Goal: Task Accomplishment & Management: Use online tool/utility

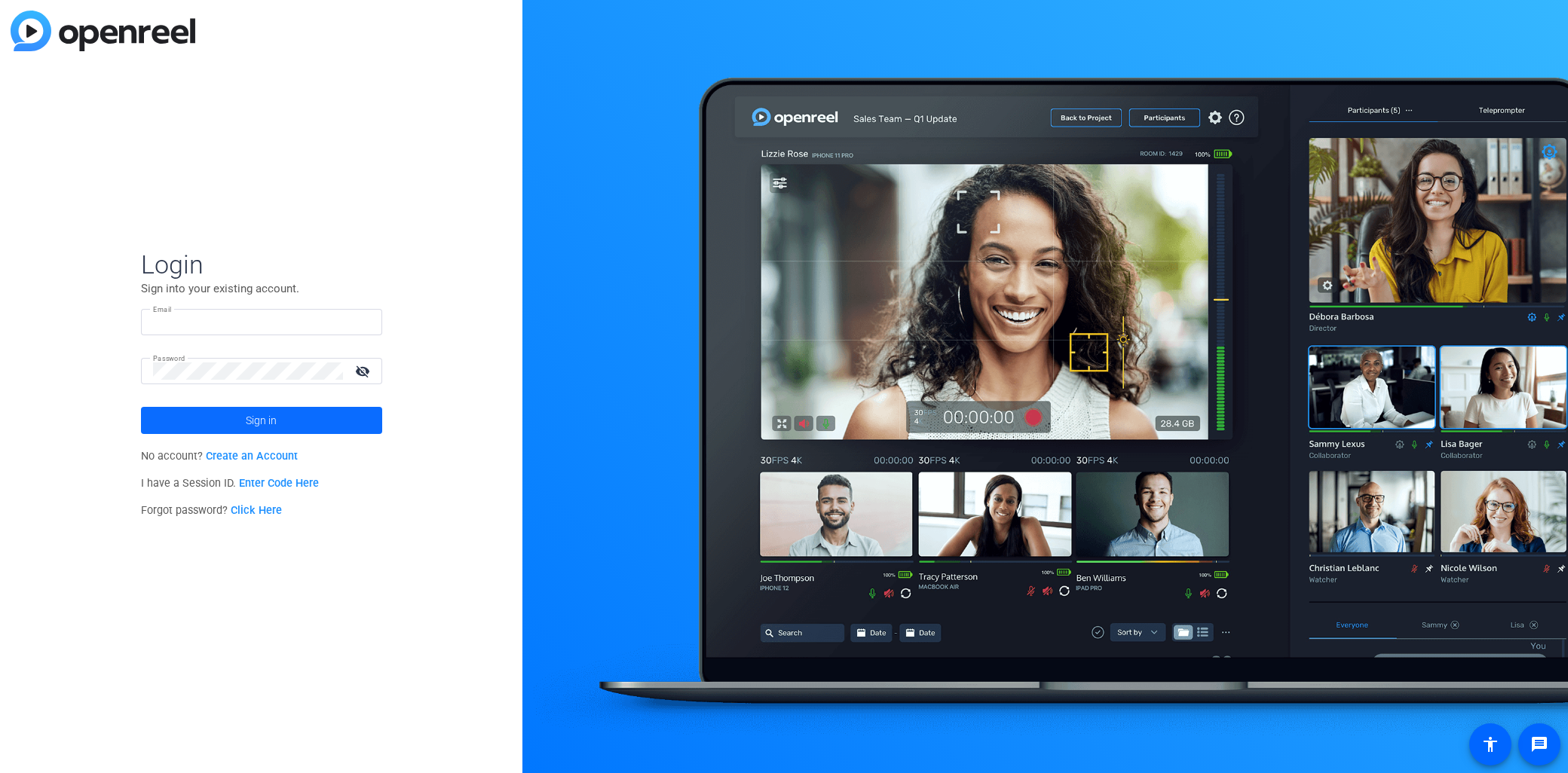
type input "[EMAIL_ADDRESS][DOMAIN_NAME]"
click at [269, 420] on span "Sign in" at bounding box center [260, 420] width 31 height 38
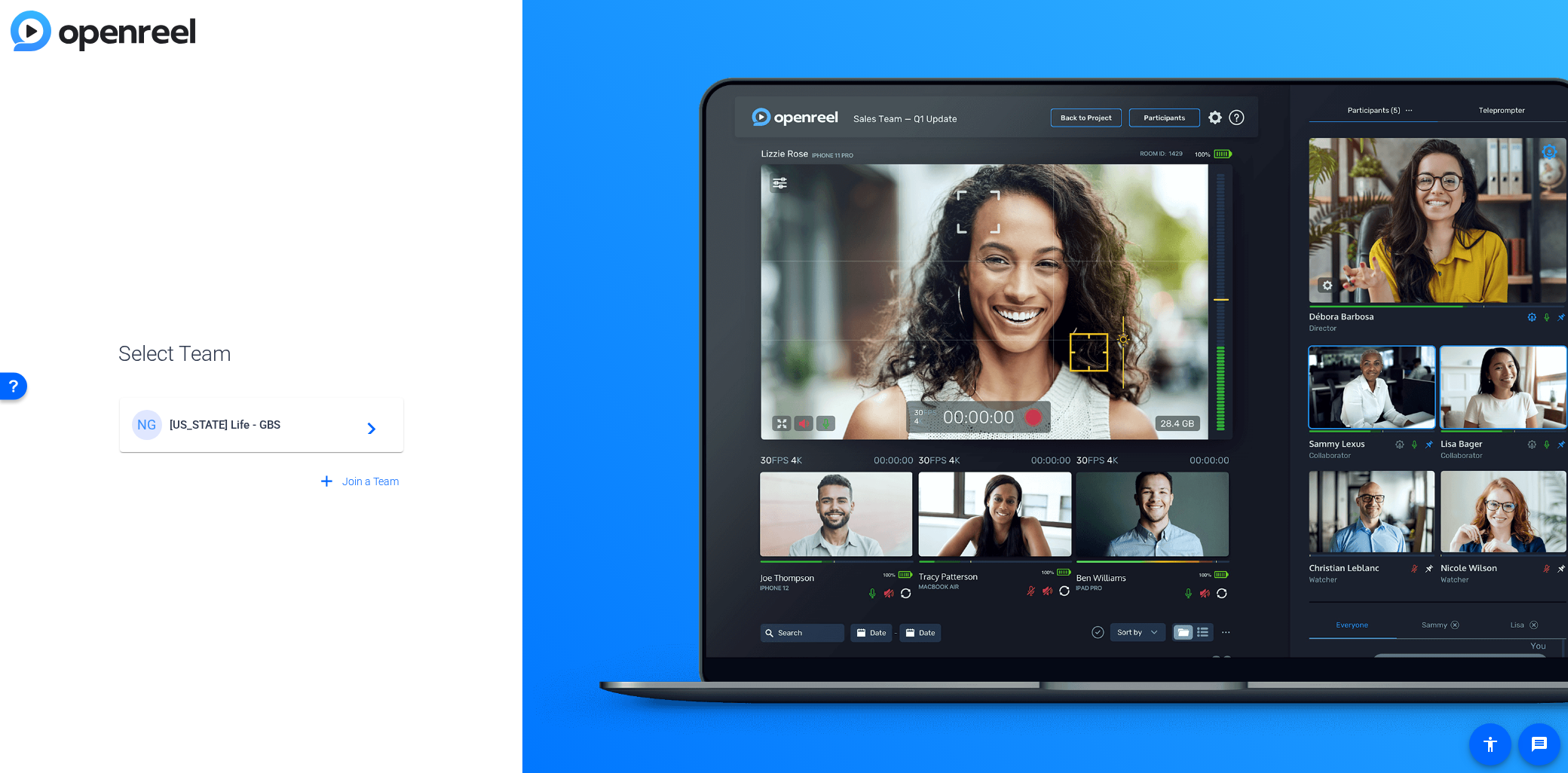
click at [296, 427] on span "New York Life - GBS" at bounding box center [264, 425] width 189 height 14
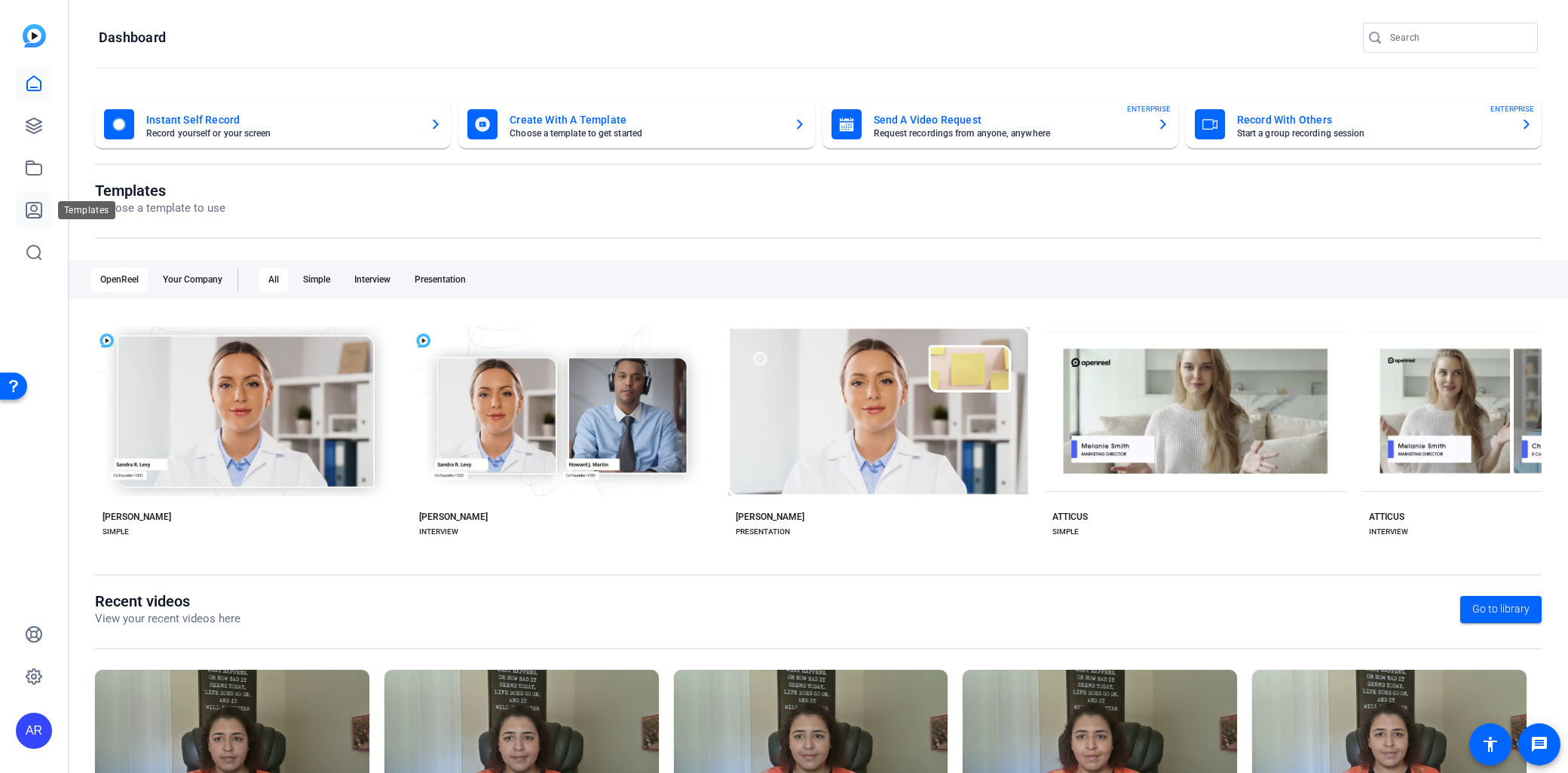
click at [50, 213] on link at bounding box center [34, 211] width 36 height 36
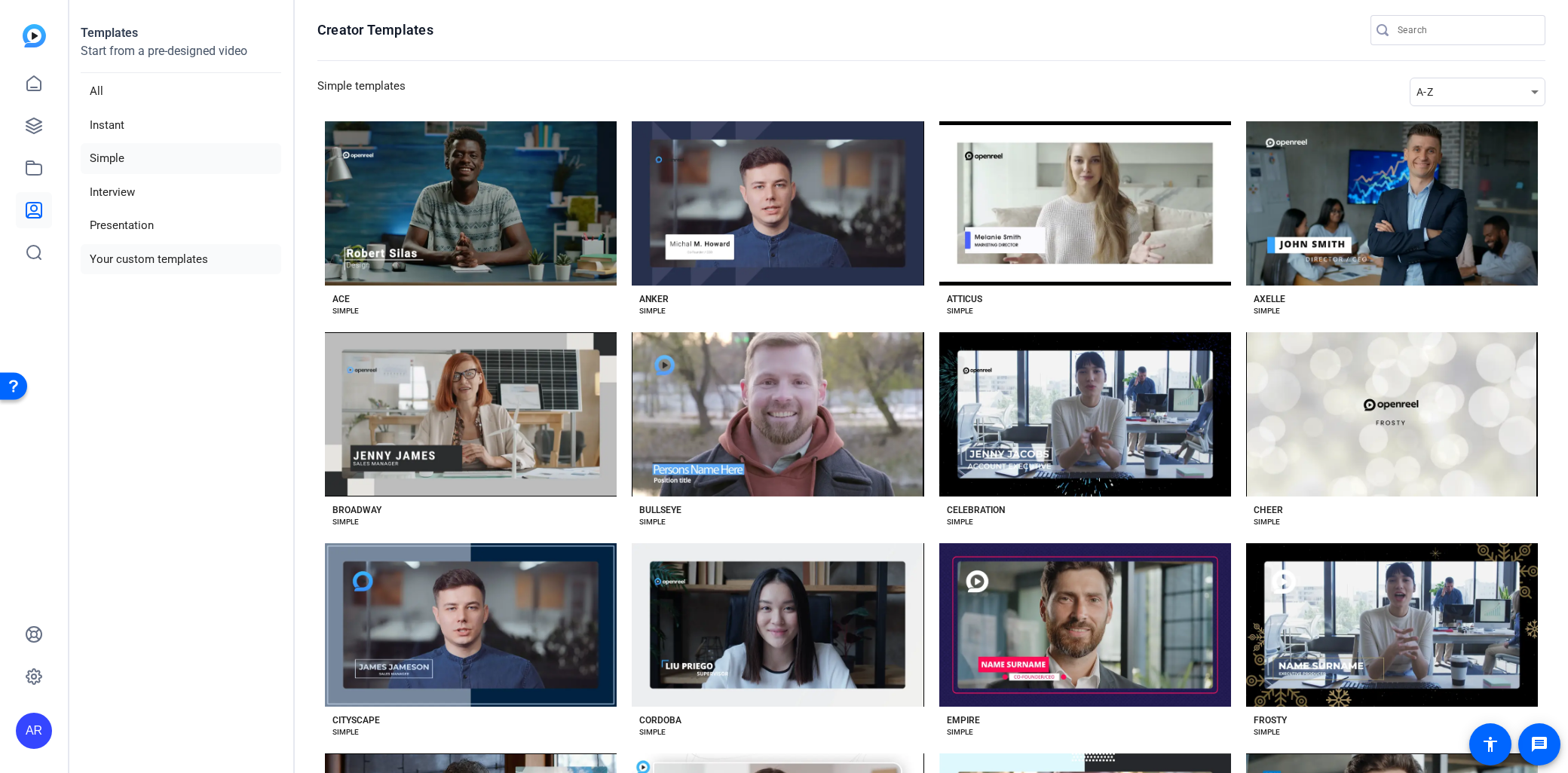
click at [163, 262] on li "Your custom templates" at bounding box center [181, 259] width 201 height 31
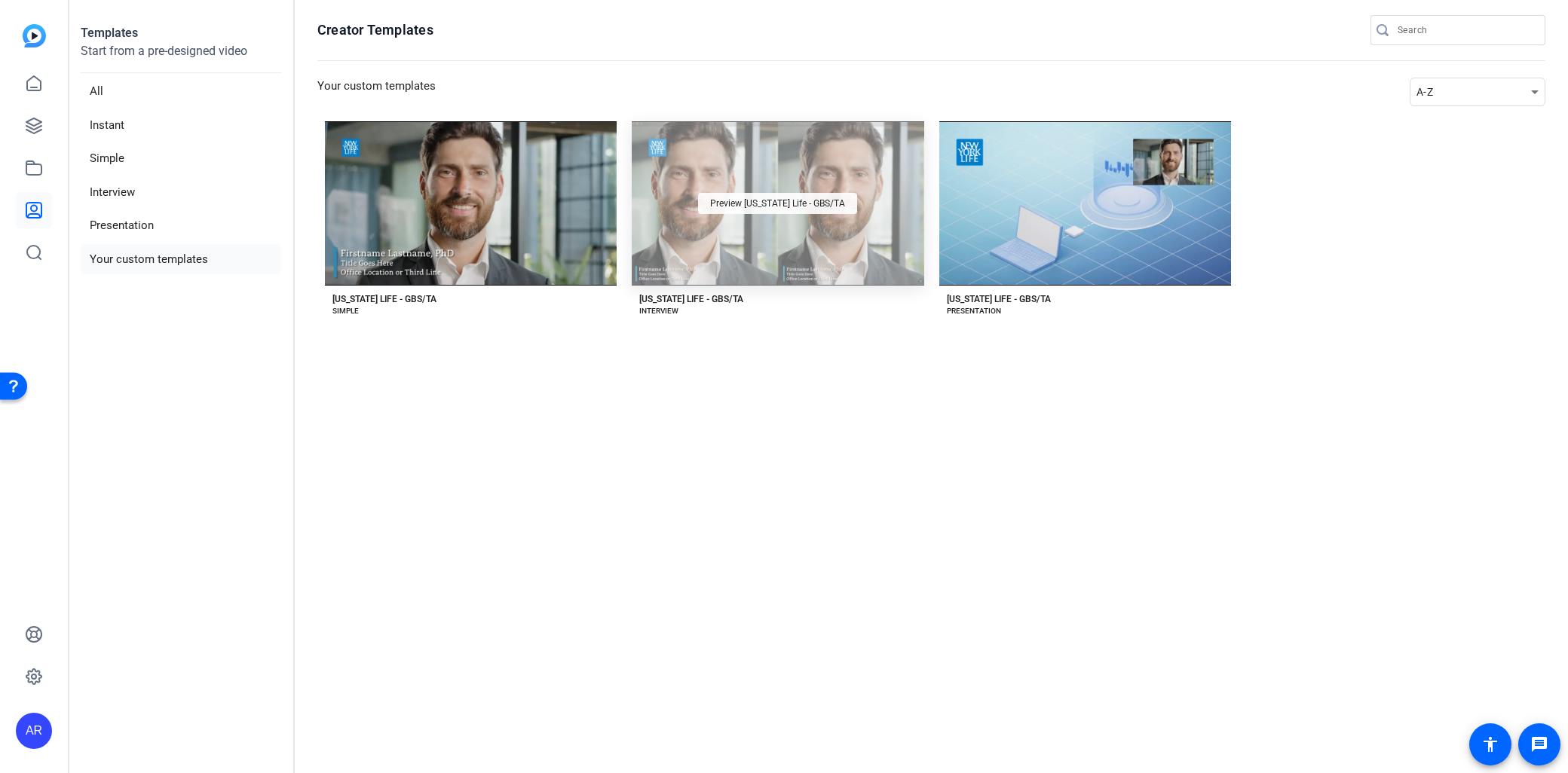
click at [815, 211] on div "Preview New York Life - GBS/TA" at bounding box center [778, 204] width 159 height 21
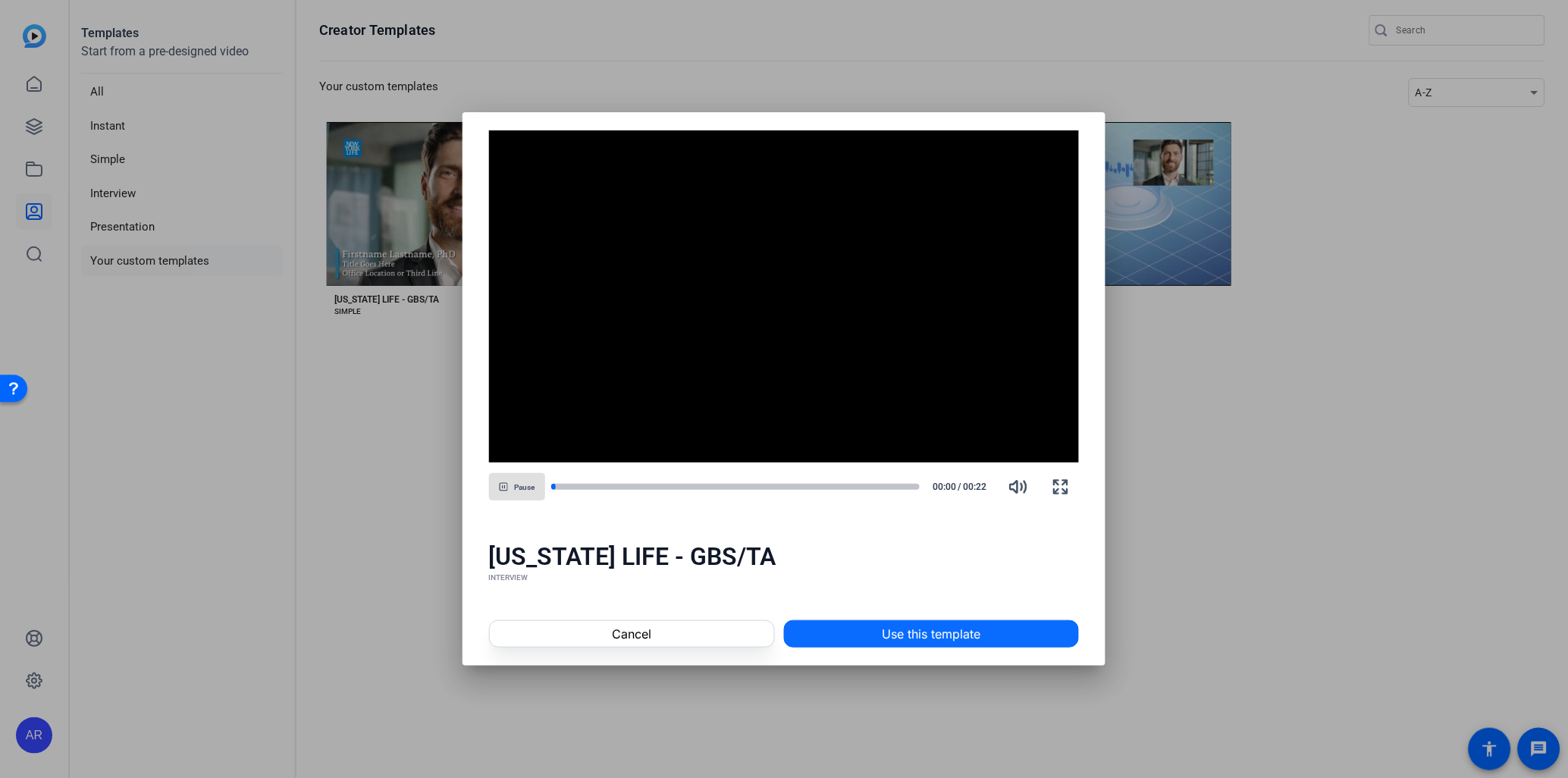
click at [897, 634] on span "Use this template" at bounding box center [932, 634] width 99 height 18
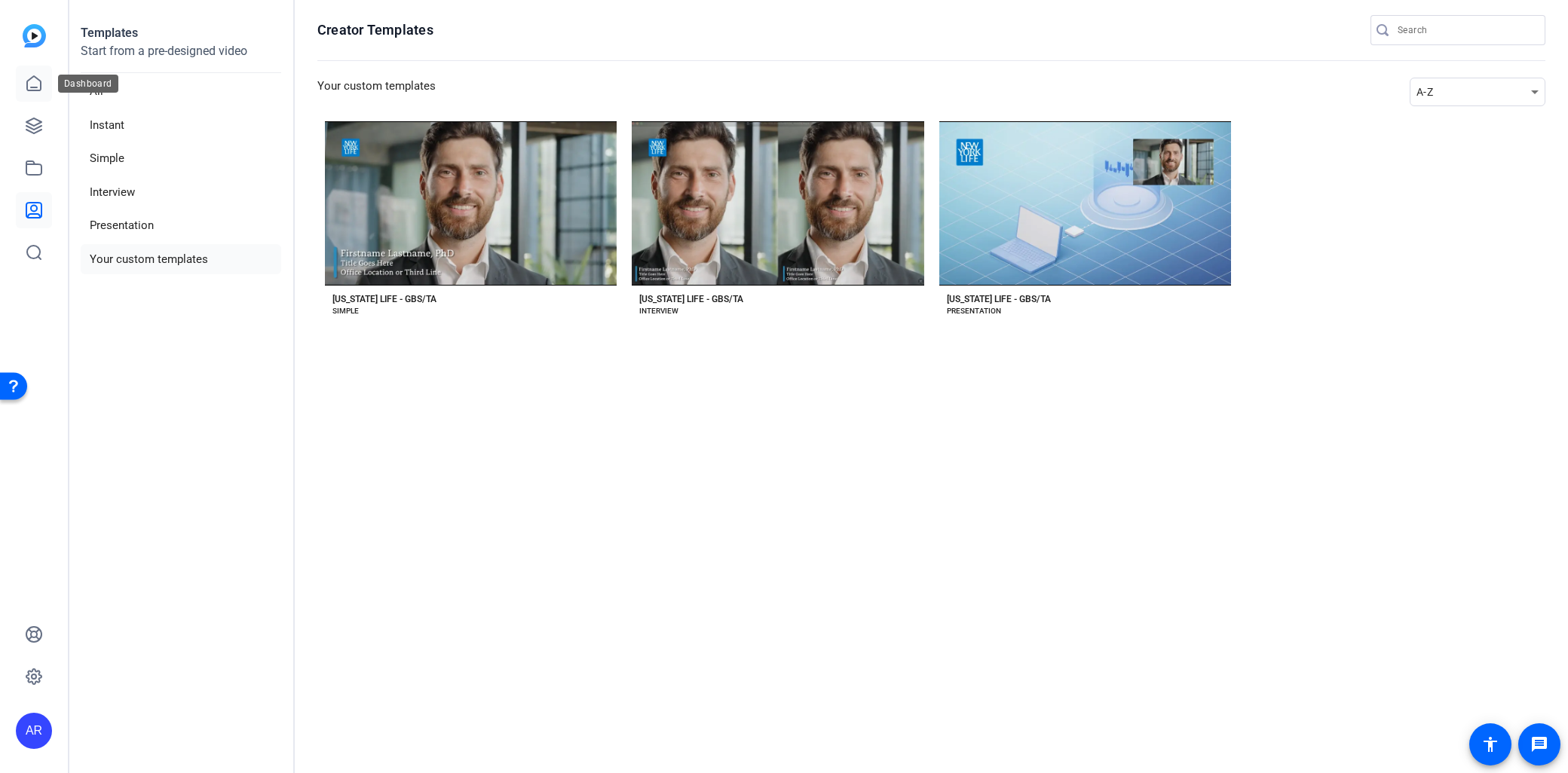
click at [49, 85] on link at bounding box center [34, 84] width 36 height 36
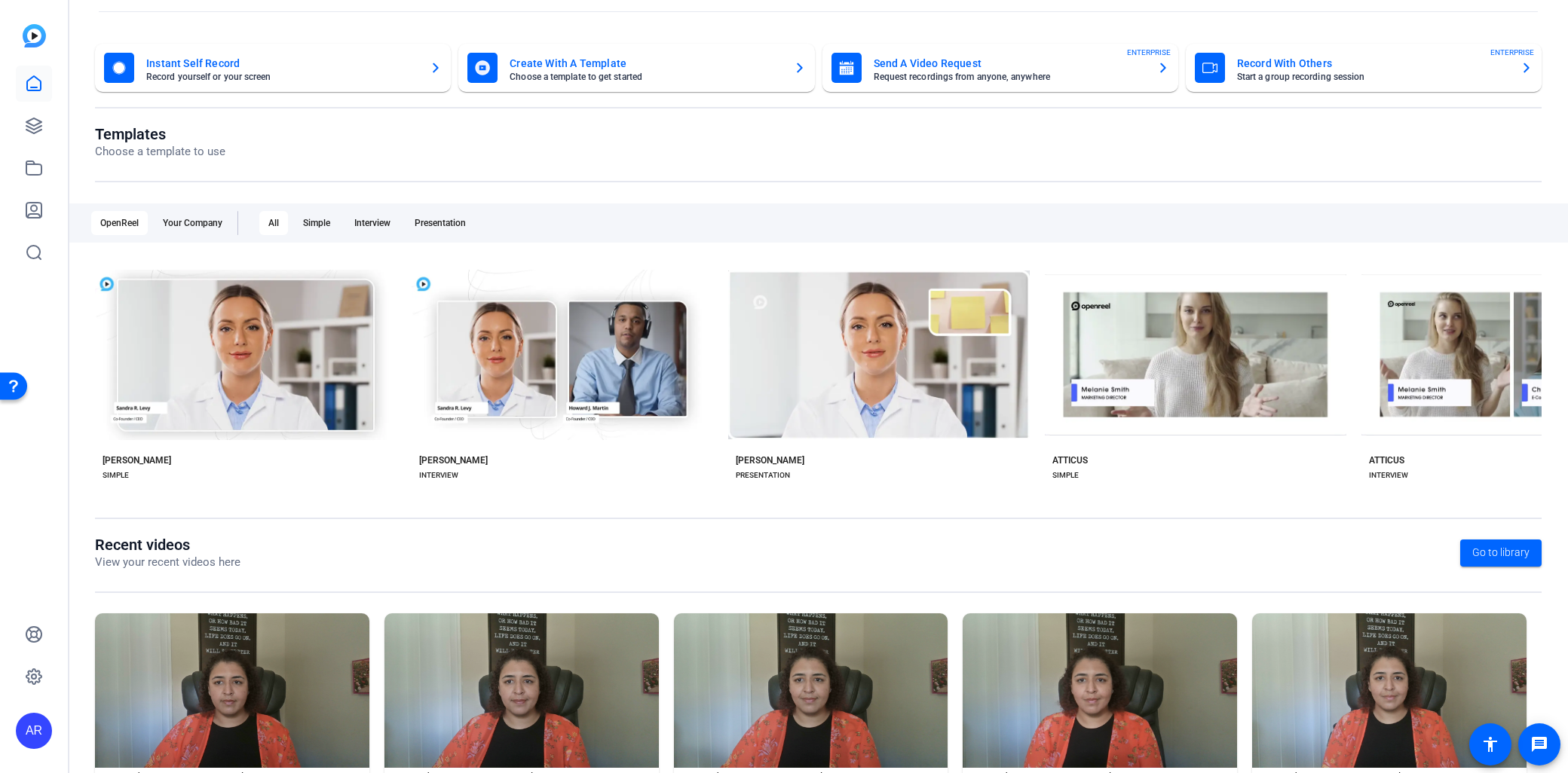
scroll to position [131, 0]
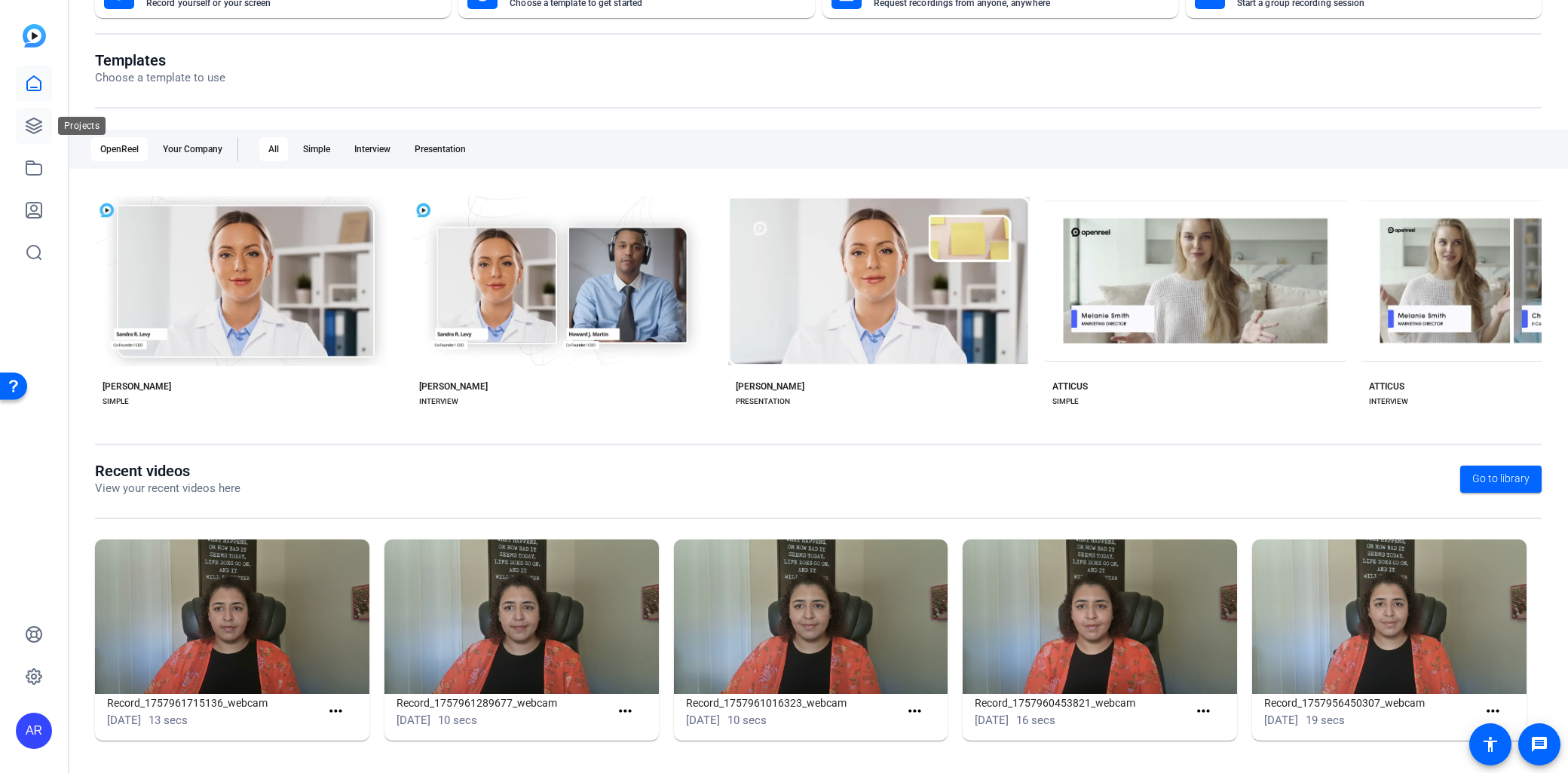
click at [43, 119] on link at bounding box center [34, 126] width 36 height 36
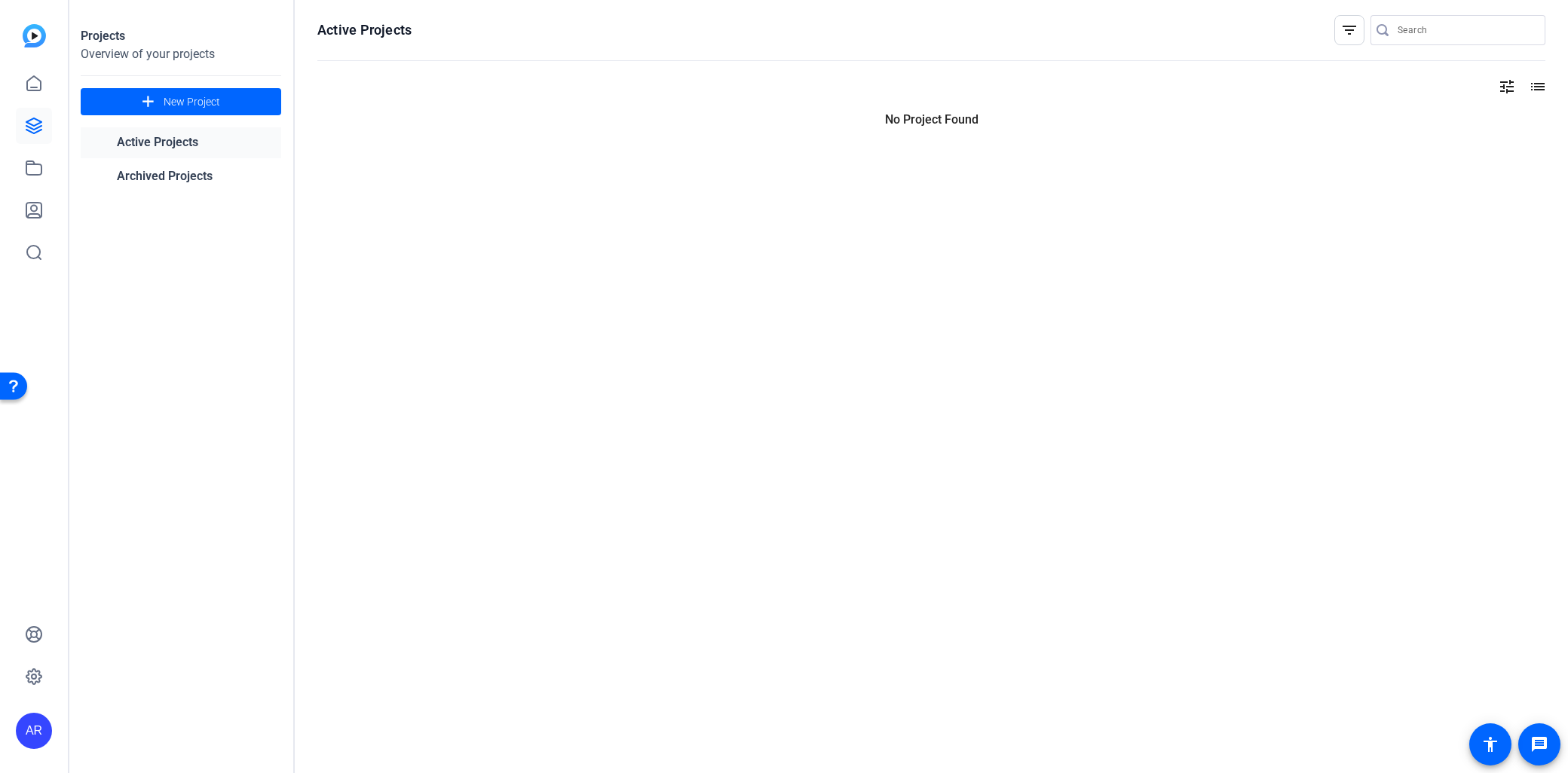
scroll to position [0, 0]
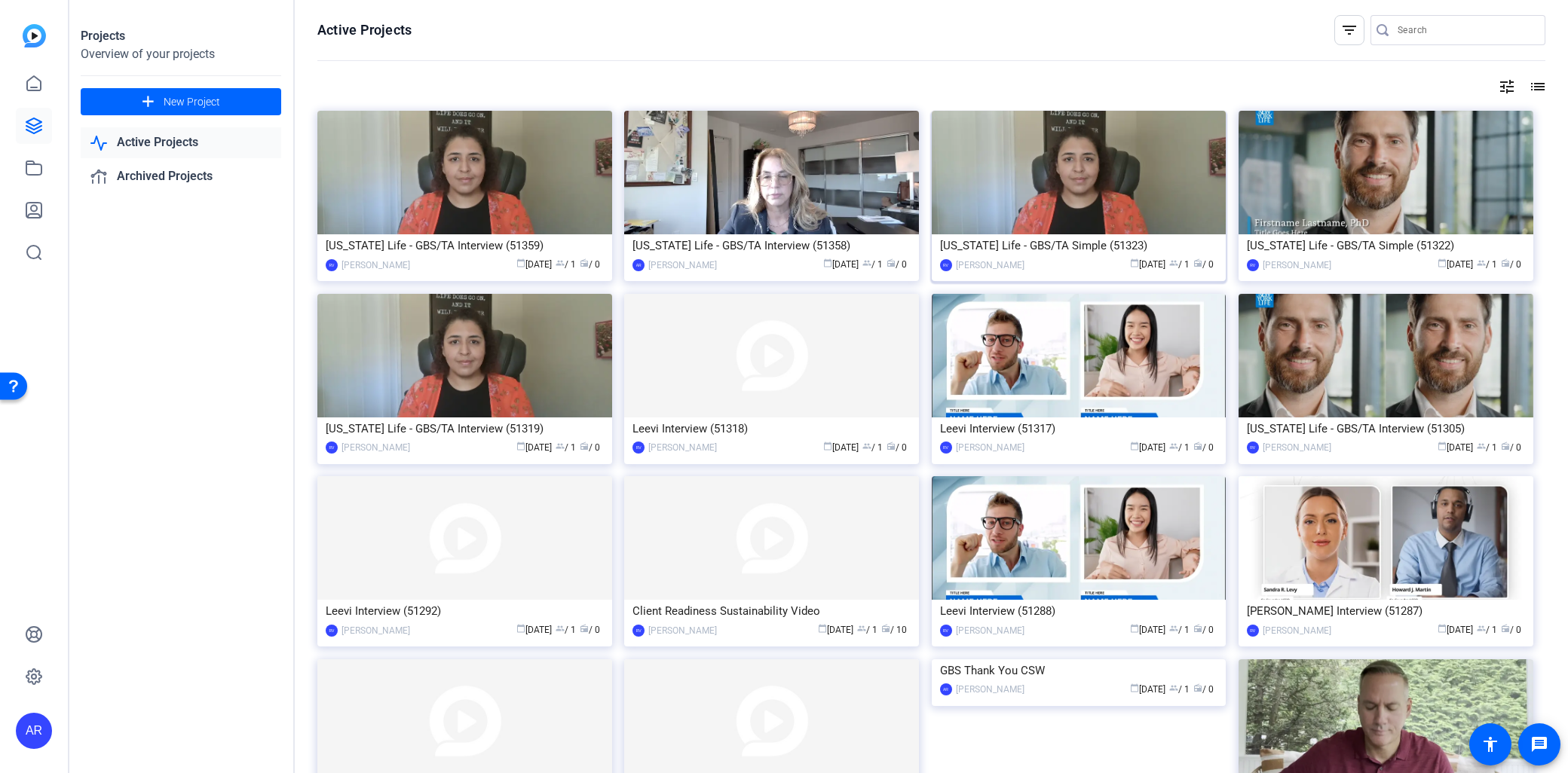
click at [1104, 234] on img at bounding box center [1079, 173] width 294 height 124
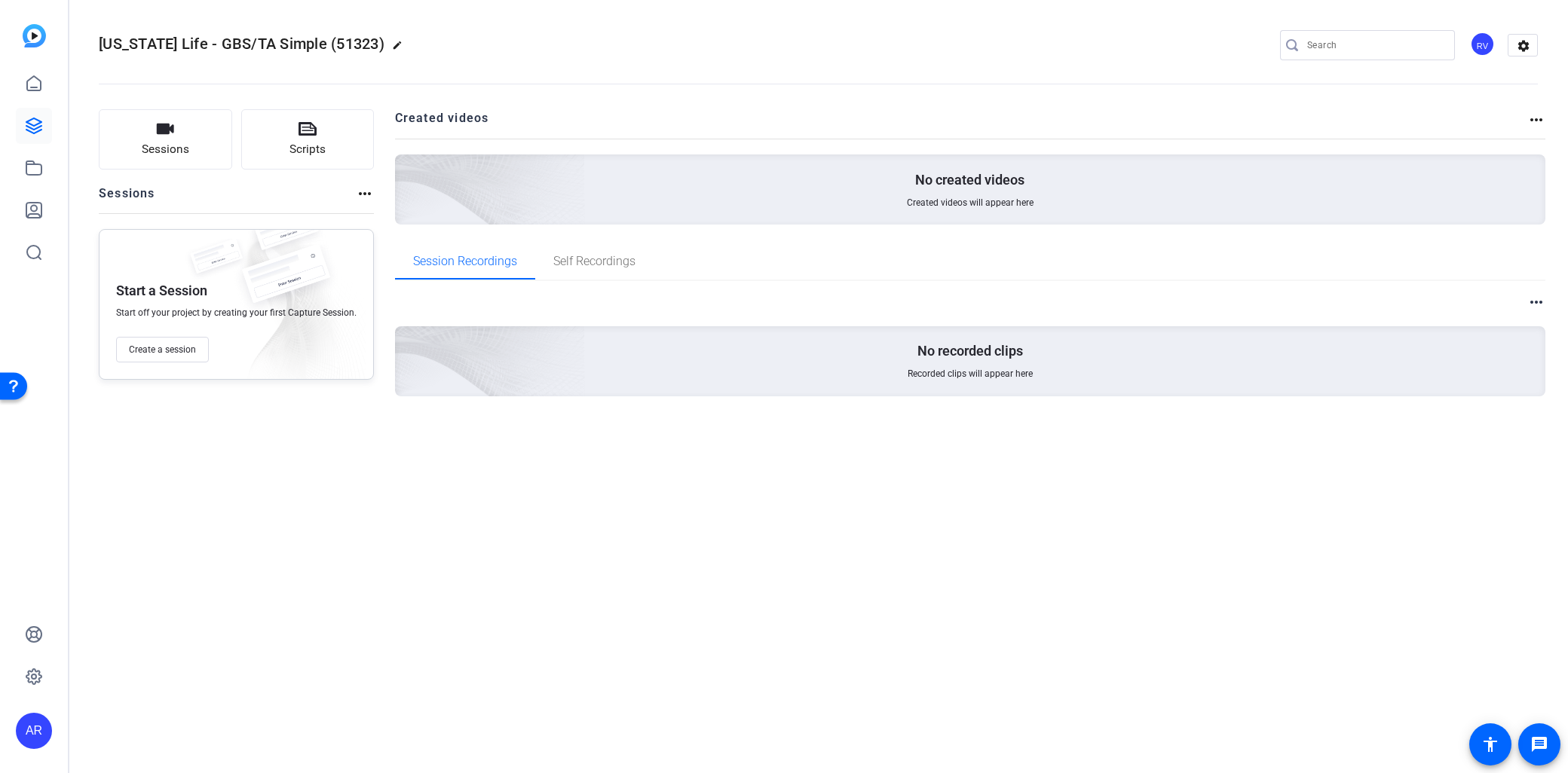
click at [1535, 118] on mat-icon "more_horiz" at bounding box center [1536, 120] width 18 height 18
drag, startPoint x: 1535, startPoint y: 118, endPoint x: 1517, endPoint y: 118, distance: 18.0
click at [1533, 118] on div at bounding box center [784, 386] width 1568 height 773
click at [1489, 40] on div "RV" at bounding box center [1482, 44] width 25 height 25
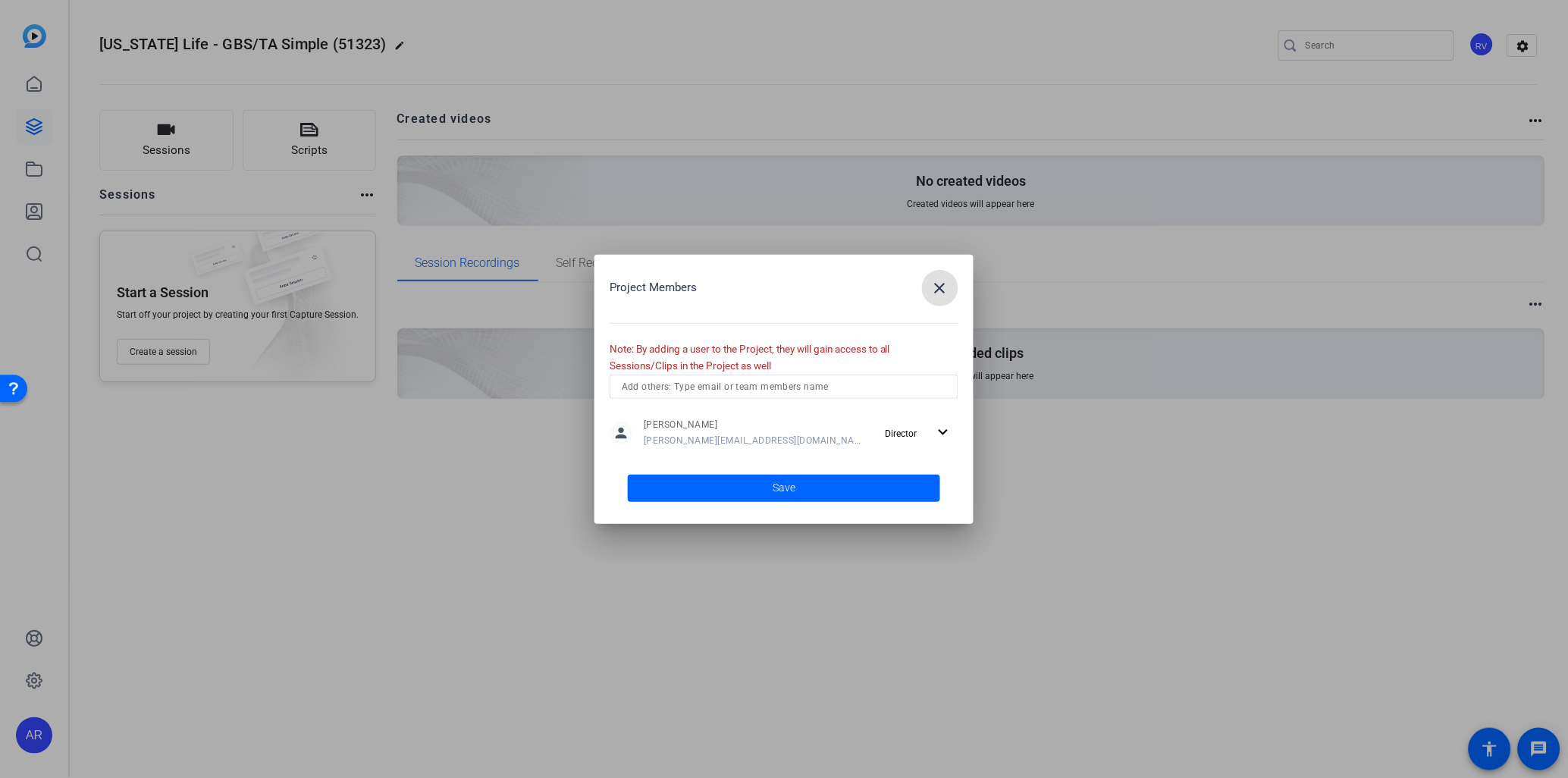
click at [931, 285] on mat-icon "close" at bounding box center [940, 288] width 18 height 18
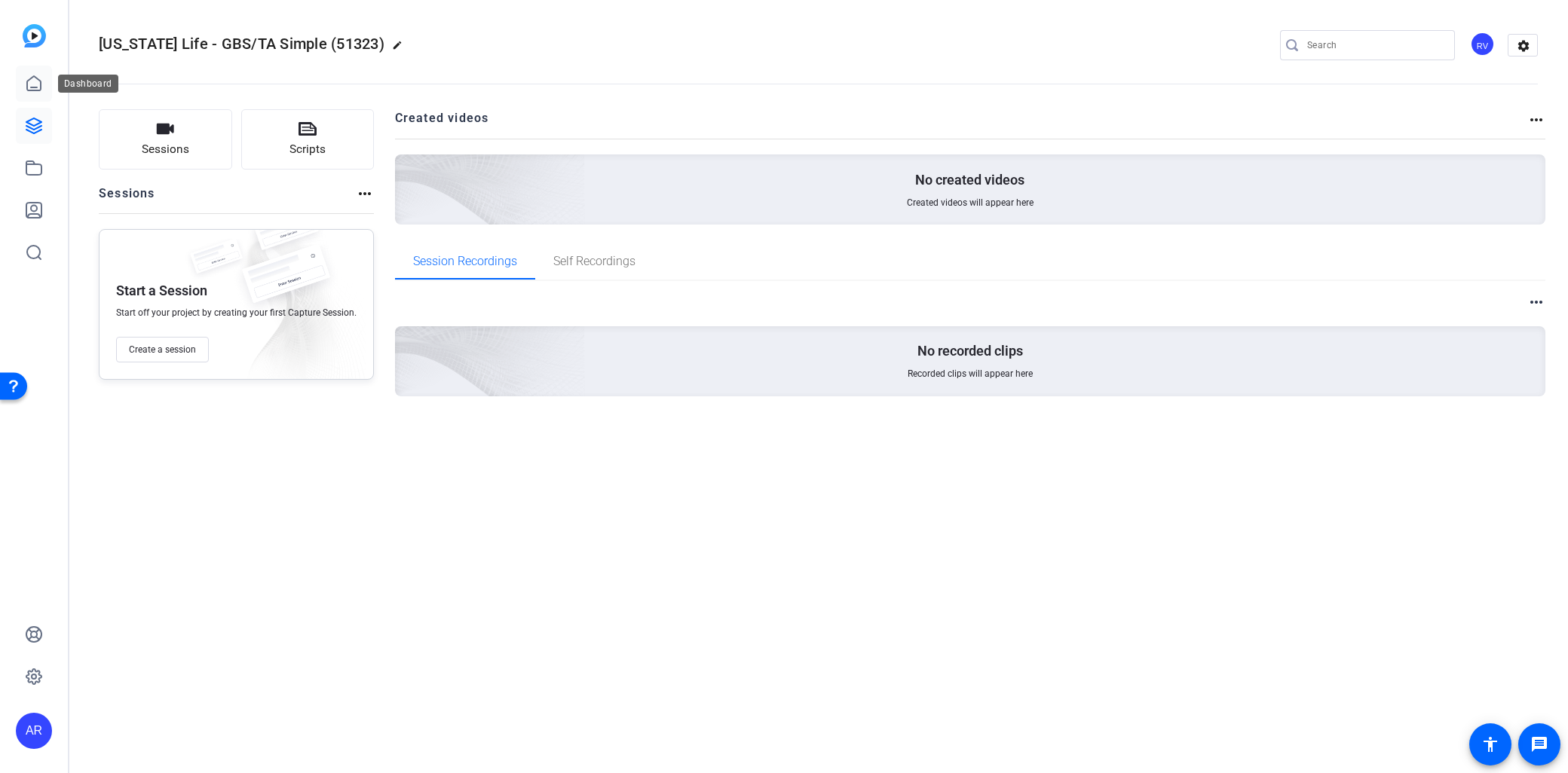
click at [30, 83] on icon at bounding box center [34, 84] width 18 height 18
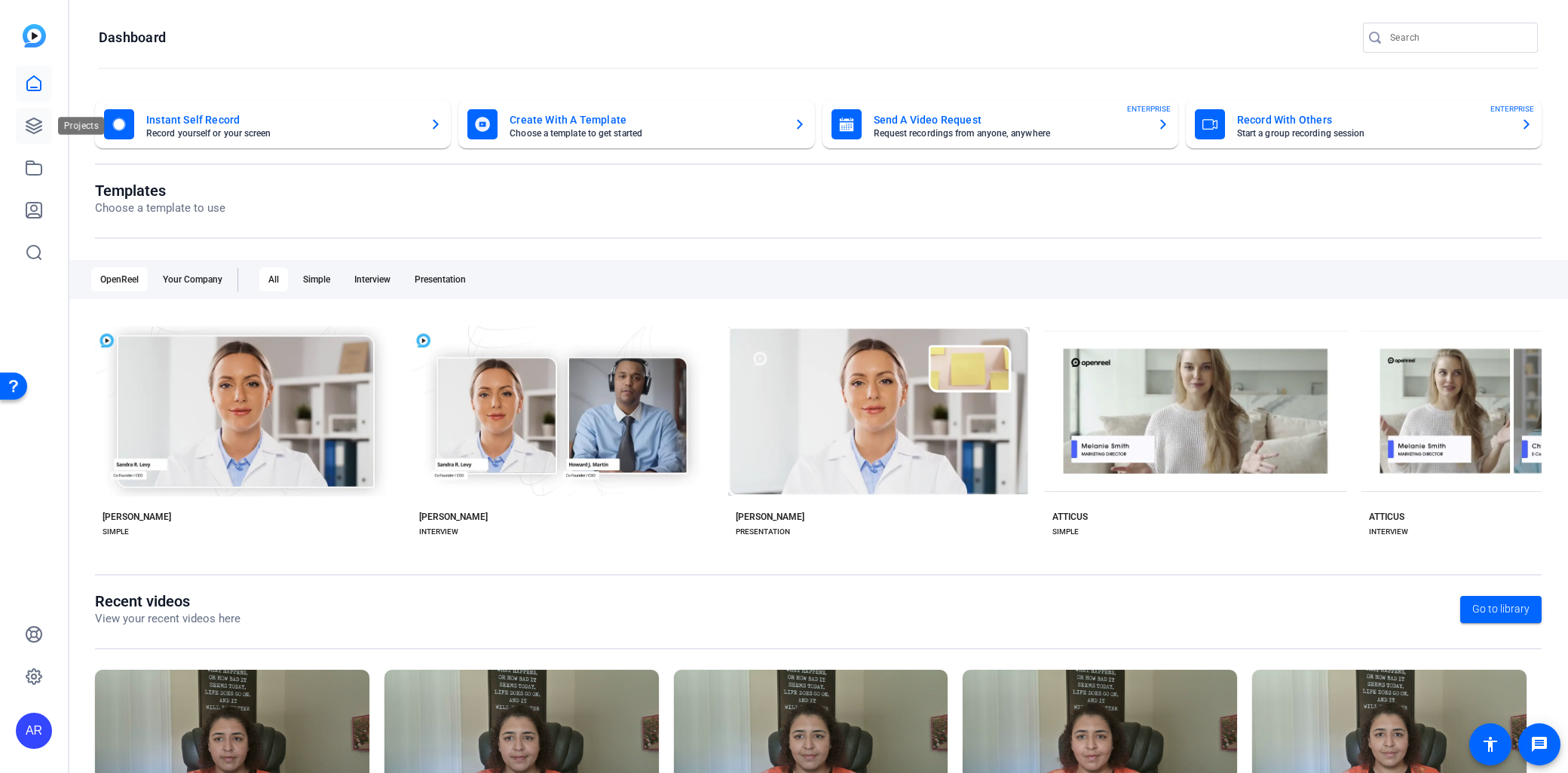
click at [34, 131] on icon at bounding box center [34, 126] width 18 height 18
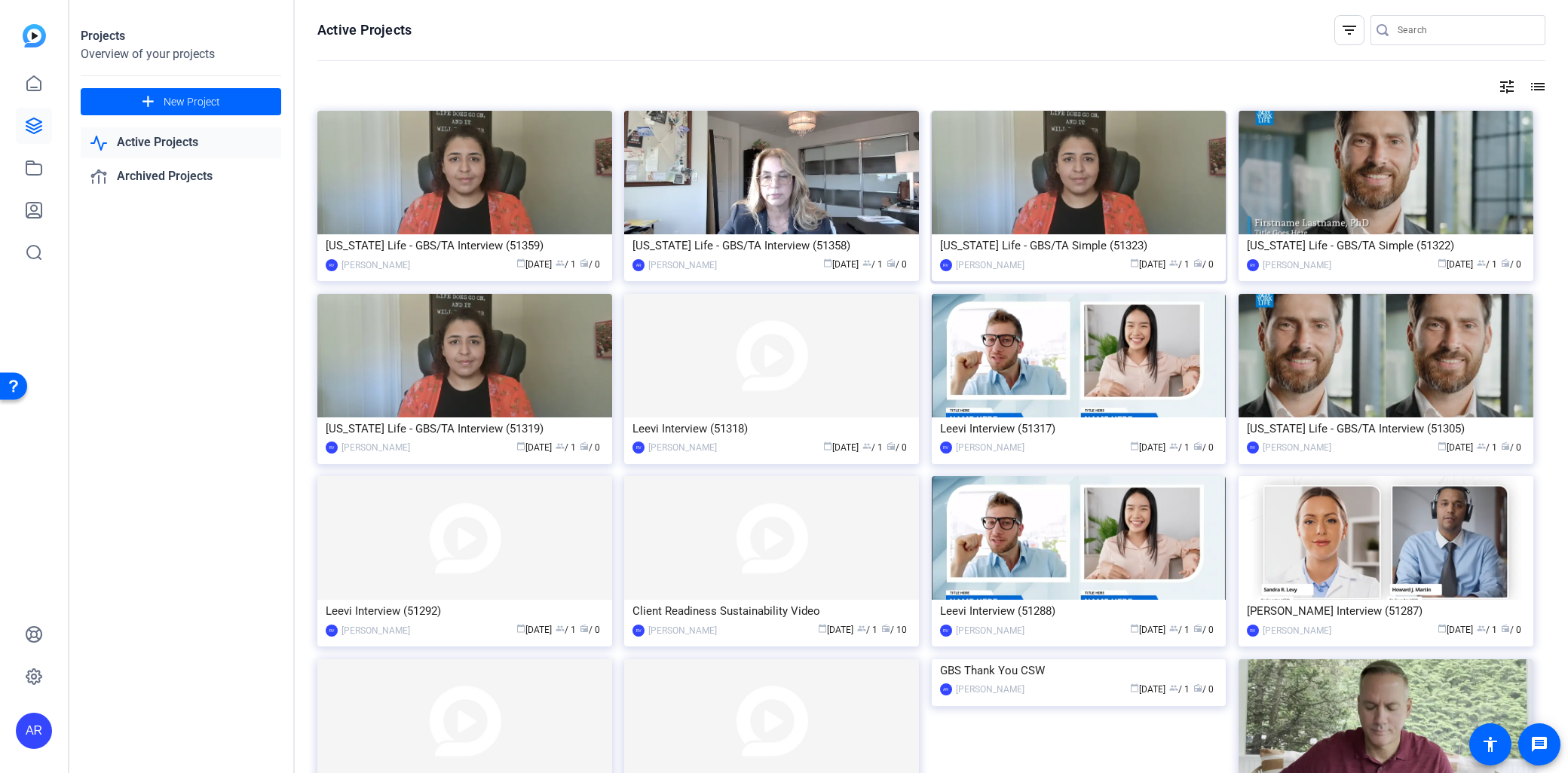
click at [1080, 217] on img at bounding box center [1079, 173] width 294 height 124
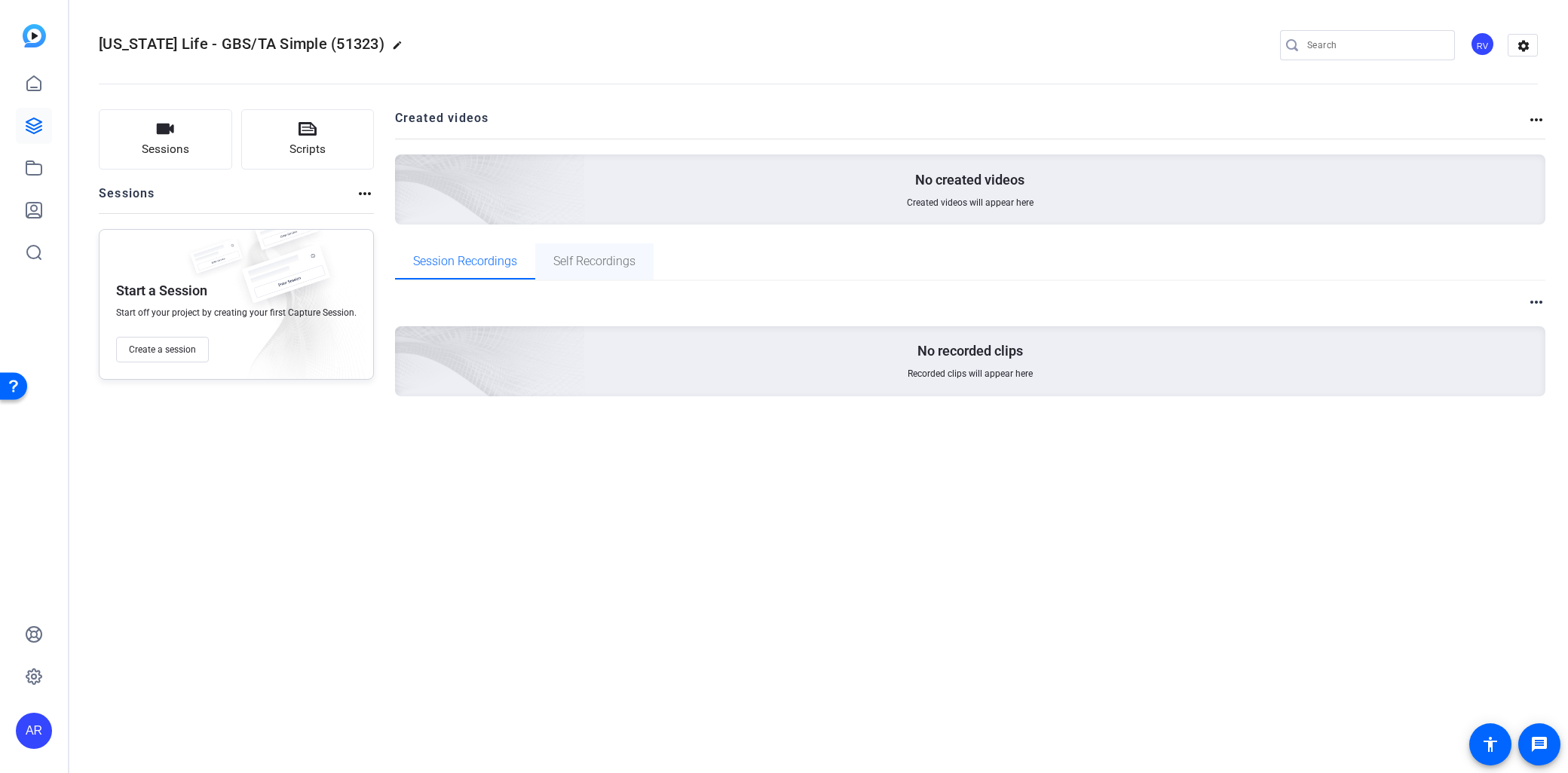
click at [615, 248] on span "Self Recordings" at bounding box center [594, 261] width 82 height 36
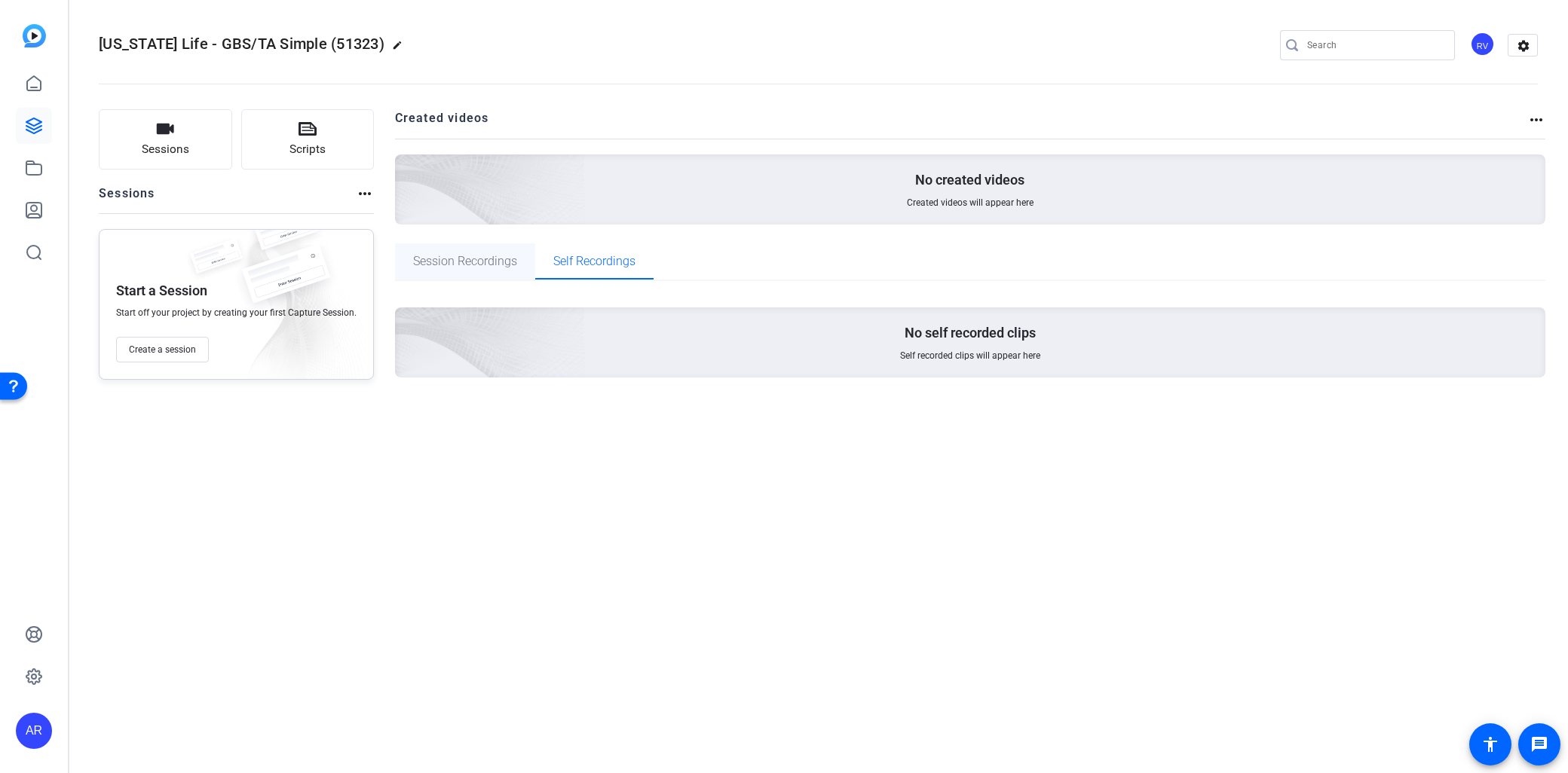
click at [493, 261] on span "Session Recordings" at bounding box center [465, 261] width 104 height 12
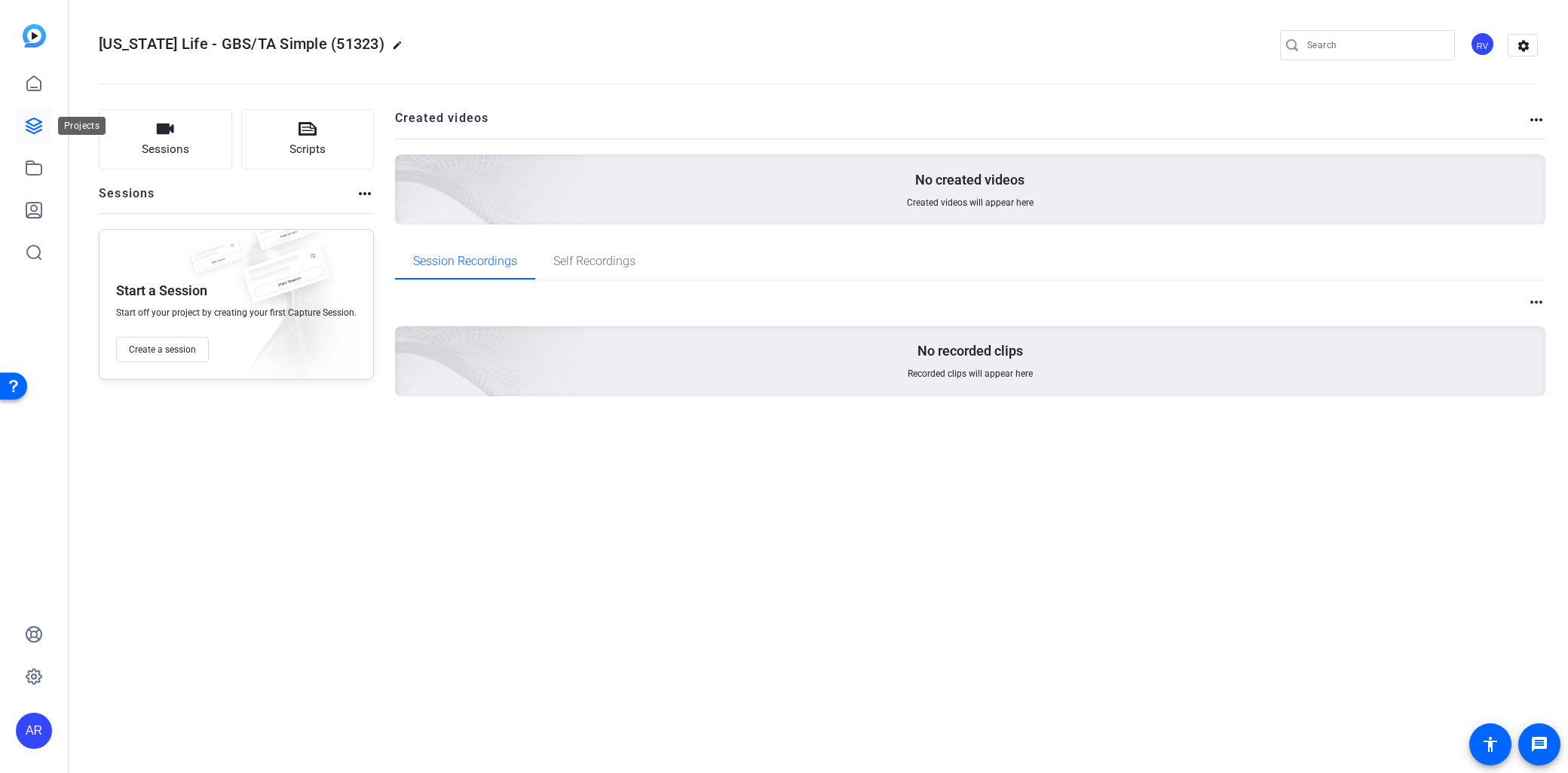
click at [31, 129] on icon at bounding box center [34, 126] width 15 height 15
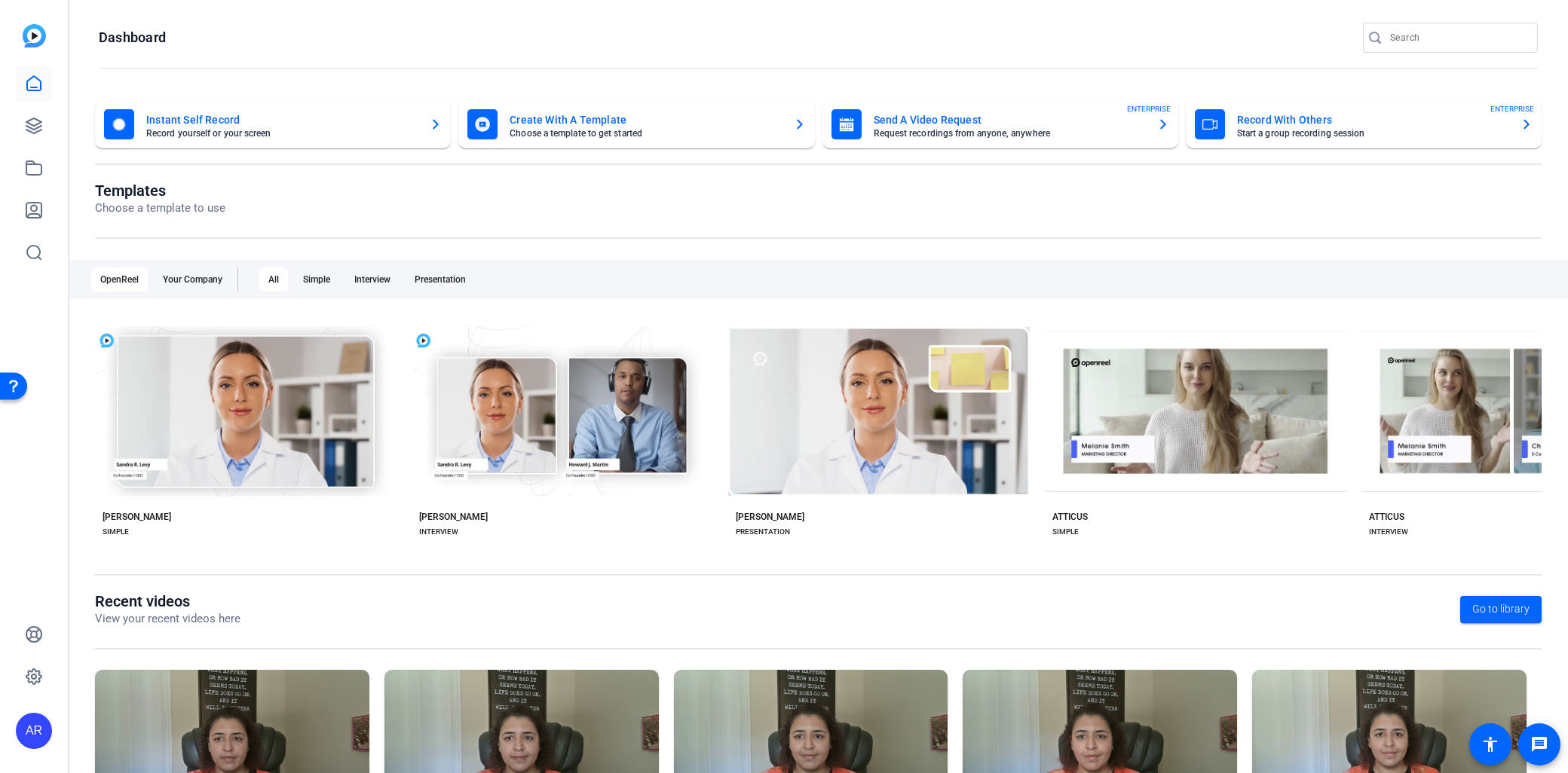
drag, startPoint x: 445, startPoint y: 117, endPoint x: 553, endPoint y: -88, distance: 231.7
click at [553, 0] on html "Accessibility Screen-Reader Guide, Feedback, and Issue Reporting | New window A…" at bounding box center [784, 386] width 1568 height 773
